Goal: Information Seeking & Learning: Learn about a topic

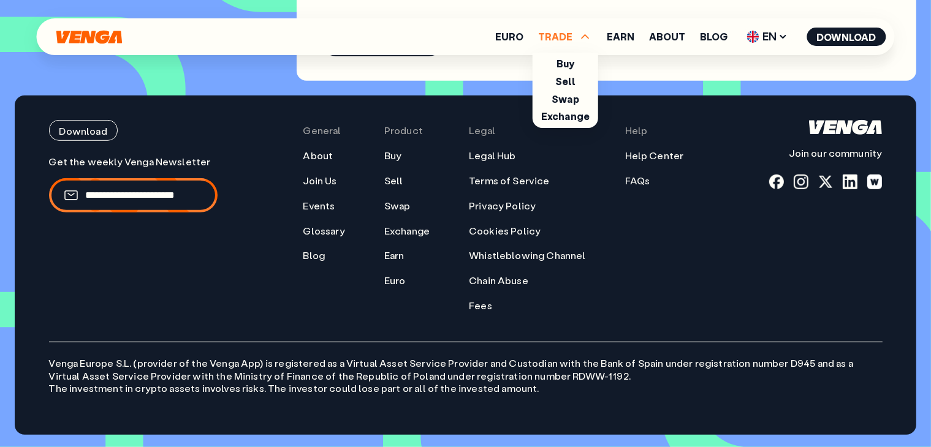
scroll to position [5499, 0]
click at [331, 284] on div "General About Join Us Events Glossary Blog" at bounding box center [324, 216] width 42 height 192
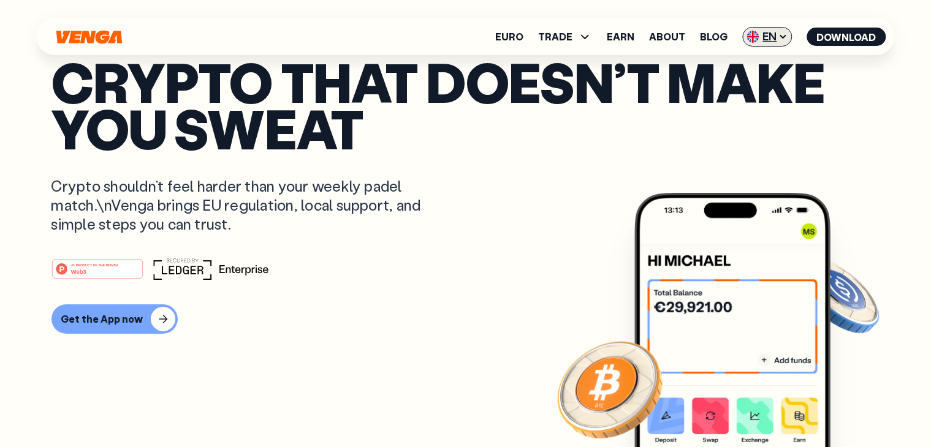
click at [772, 39] on span "EN" at bounding box center [768, 37] width 50 height 20
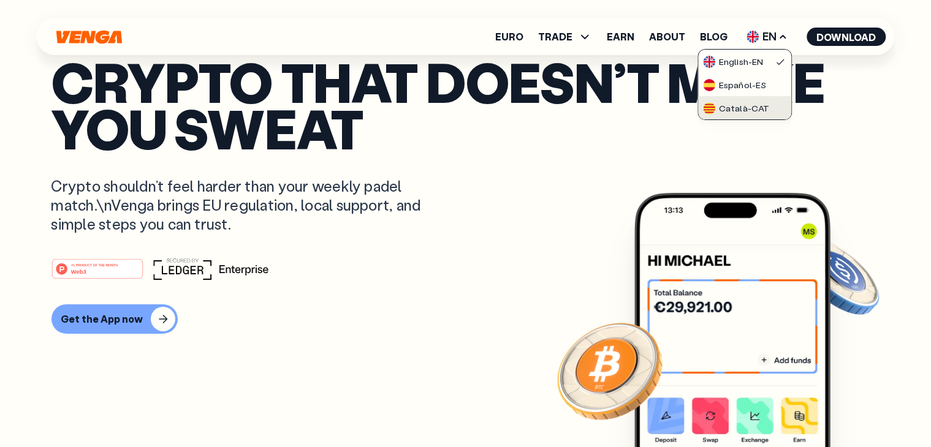
click at [748, 105] on div "Català - CAT" at bounding box center [736, 108] width 66 height 12
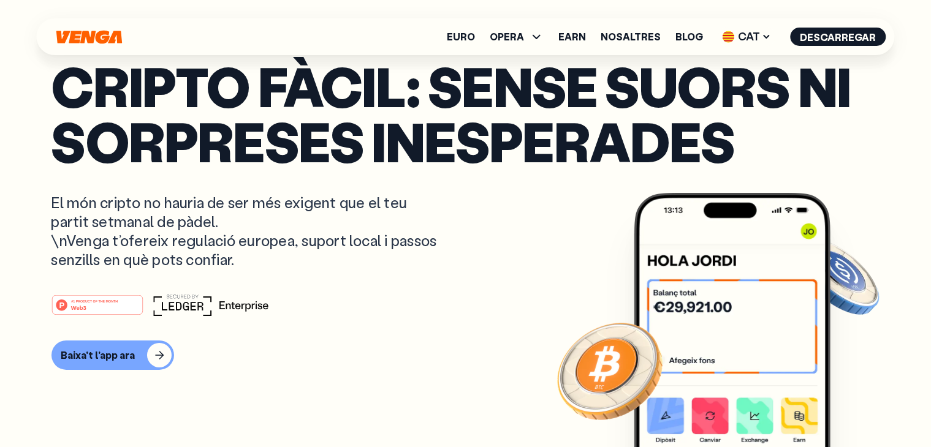
click at [66, 214] on p "El món cripto no hauria de ser més exigent que el teu partit setmanal de pàdel.…" at bounding box center [244, 231] width 387 height 77
click at [765, 31] on span "CAT" at bounding box center [747, 37] width 58 height 20
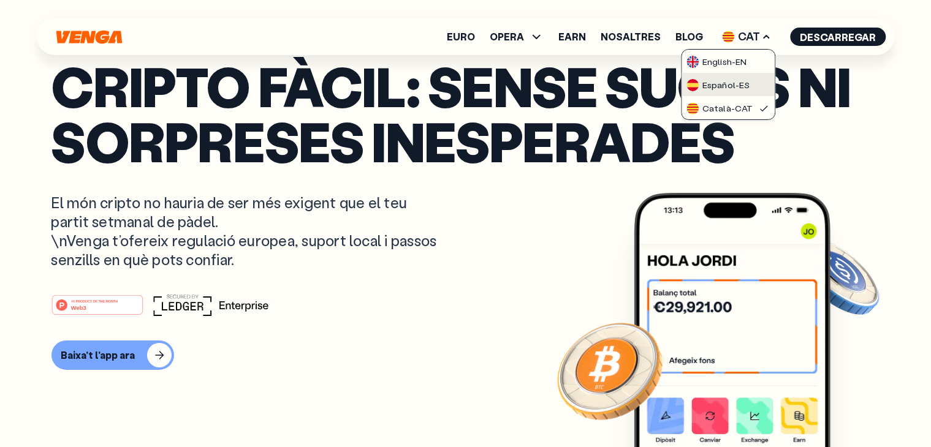
click at [749, 80] on div "Español - ES" at bounding box center [717, 85] width 63 height 12
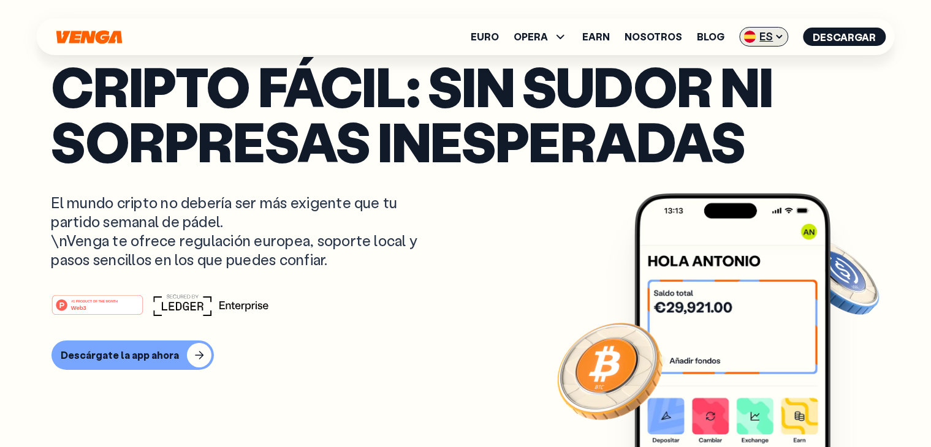
click at [777, 37] on icon at bounding box center [779, 37] width 10 height 10
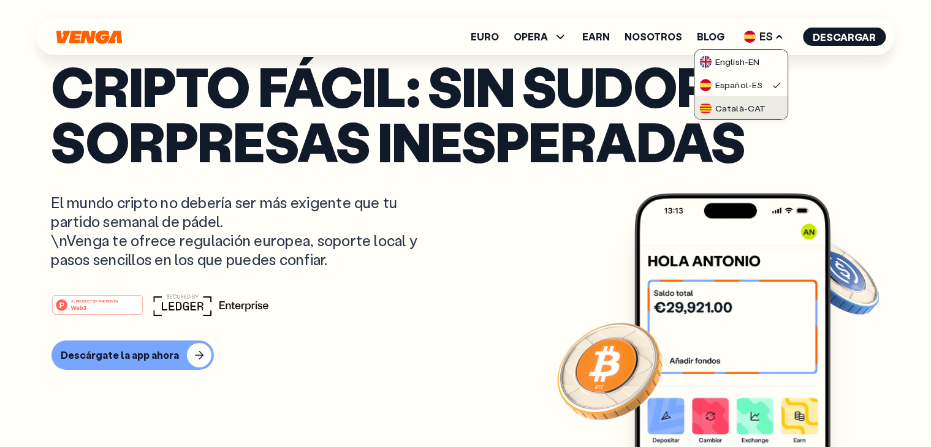
click at [745, 111] on div "Català - CAT" at bounding box center [732, 108] width 66 height 12
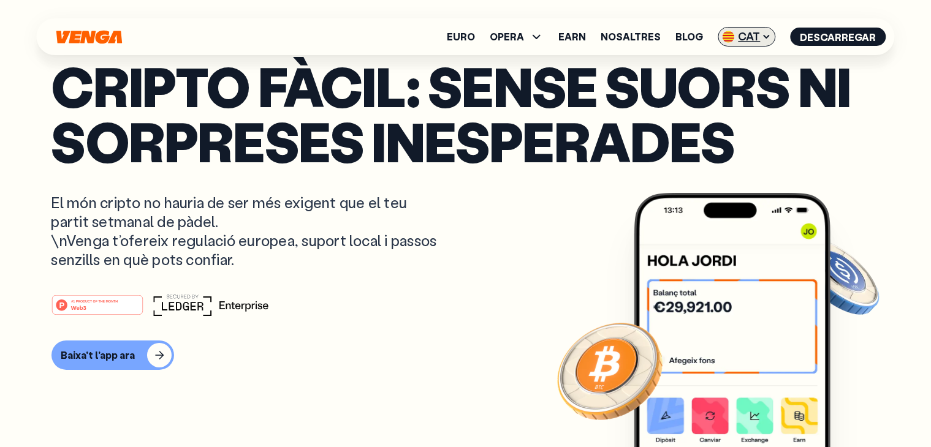
click at [759, 44] on span "CAT" at bounding box center [747, 37] width 58 height 20
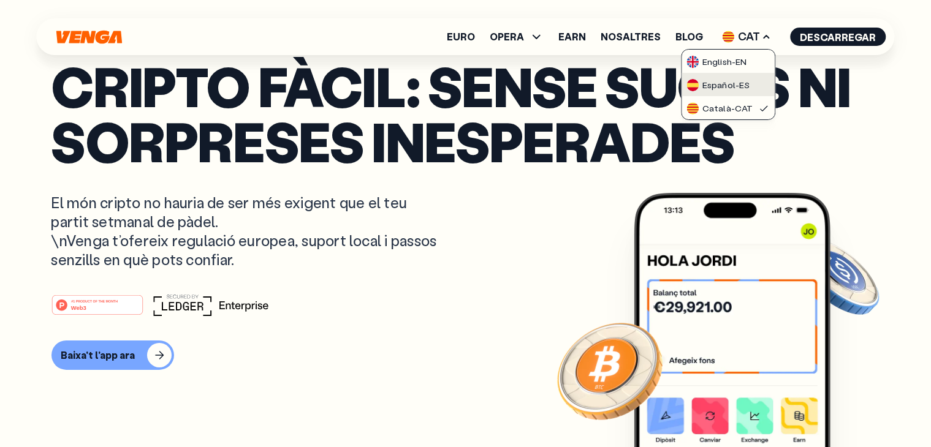
click at [733, 81] on div "Español - ES" at bounding box center [717, 85] width 63 height 12
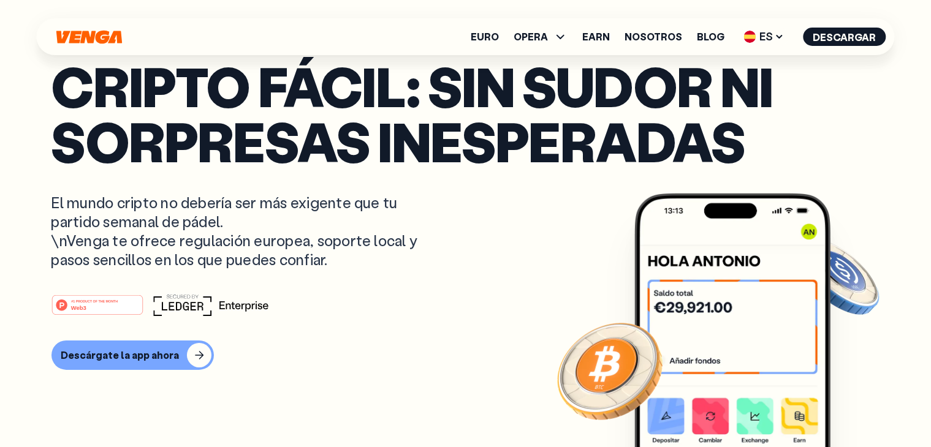
click at [771, 24] on div "Euro OPERA Comprar Vender Cambiar Exchange Earn Nosotros Blog ES English - EN E…" at bounding box center [466, 36] width 858 height 37
click at [764, 32] on span "ES" at bounding box center [764, 37] width 49 height 20
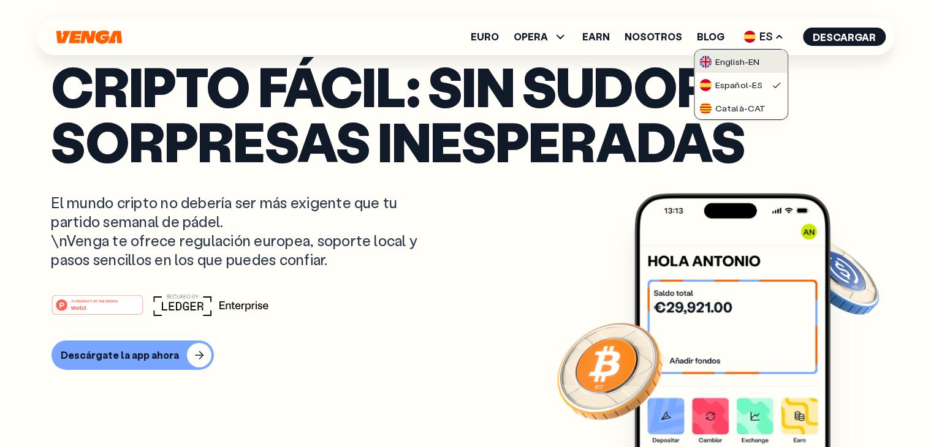
click at [753, 55] on link "English - EN" at bounding box center [740, 61] width 93 height 23
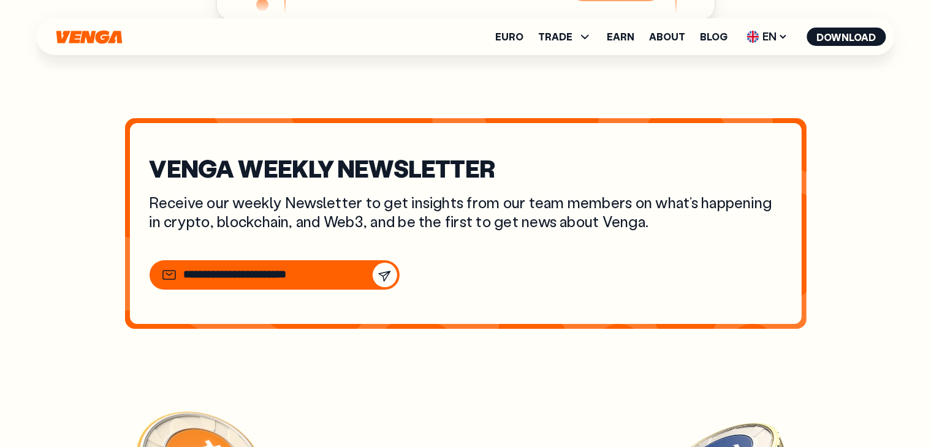
scroll to position [4167, 0]
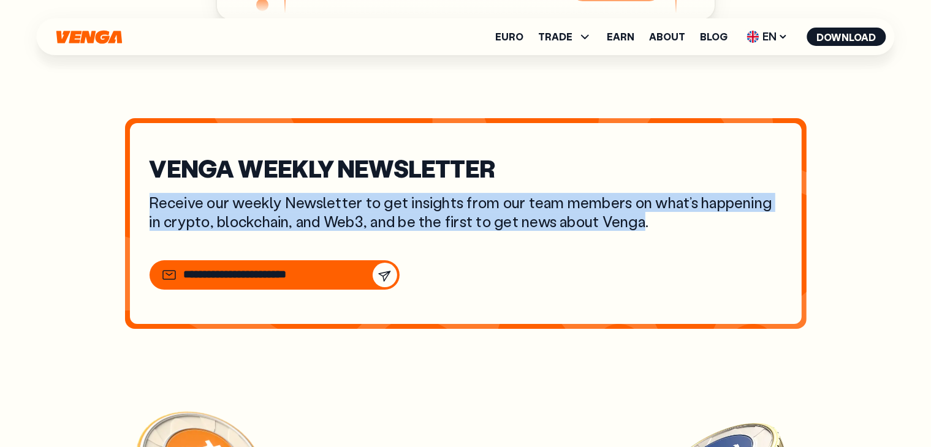
drag, startPoint x: 646, startPoint y: 241, endPoint x: 148, endPoint y: 226, distance: 498.4
click at [148, 226] on div "VENGA WEEKLY NEWSLETTER Receive our weekly Newsletter to get insights from our …" at bounding box center [466, 223] width 672 height 201
copy p "Receive our weekly Newsletter to get insights from our team members on what’s h…"
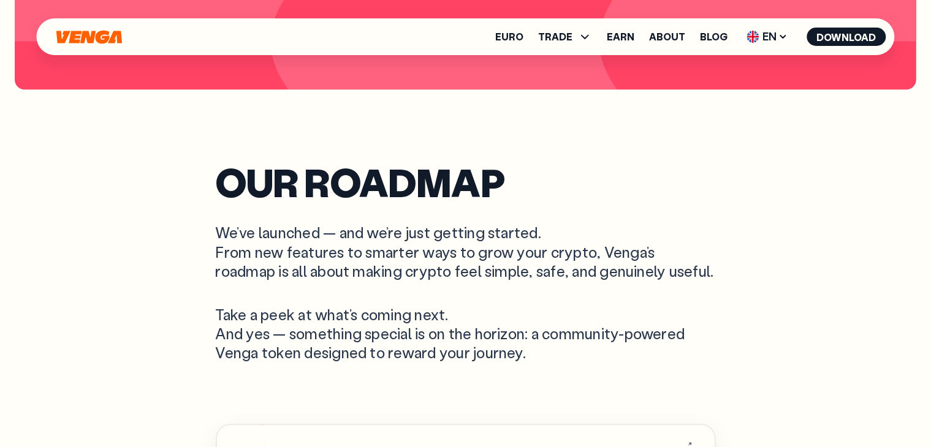
scroll to position [3309, 0]
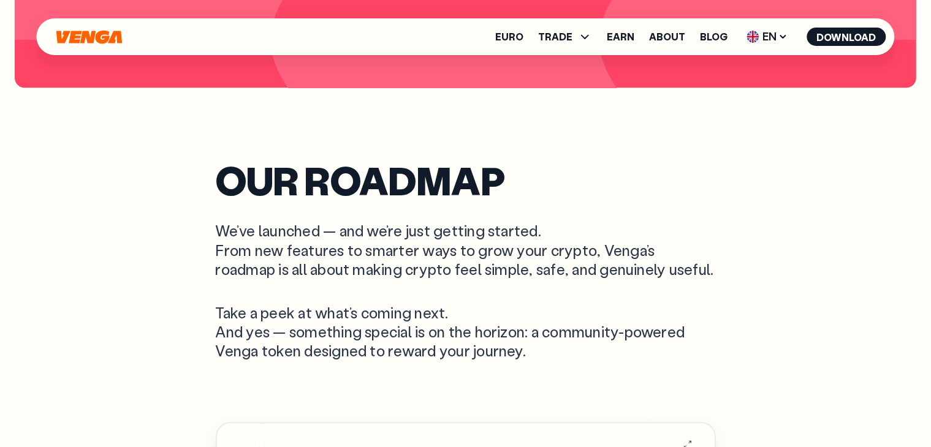
drag, startPoint x: 219, startPoint y: 226, endPoint x: 271, endPoint y: 285, distance: 79.0
click at [271, 279] on p "We’ve launched — and we’re just getting started. From new features to smarter w…" at bounding box center [466, 250] width 500 height 58
copy p "We’ve launched — and we’re just getting started. From new features to smarter w…"
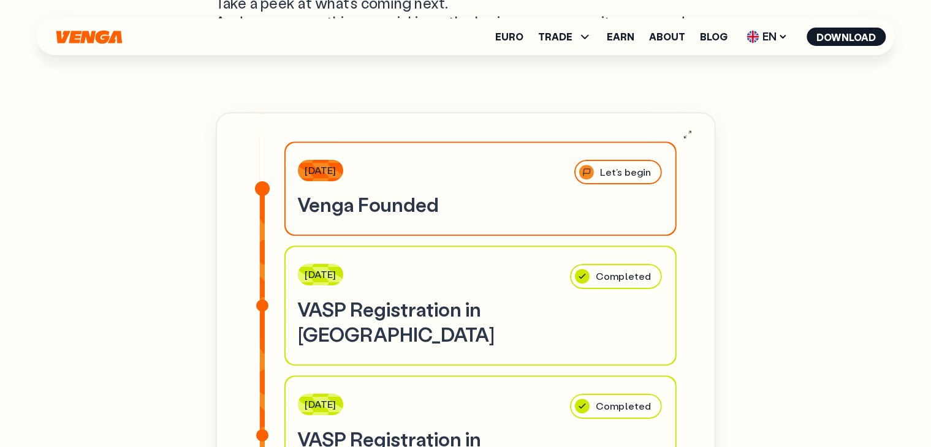
scroll to position [3374, 0]
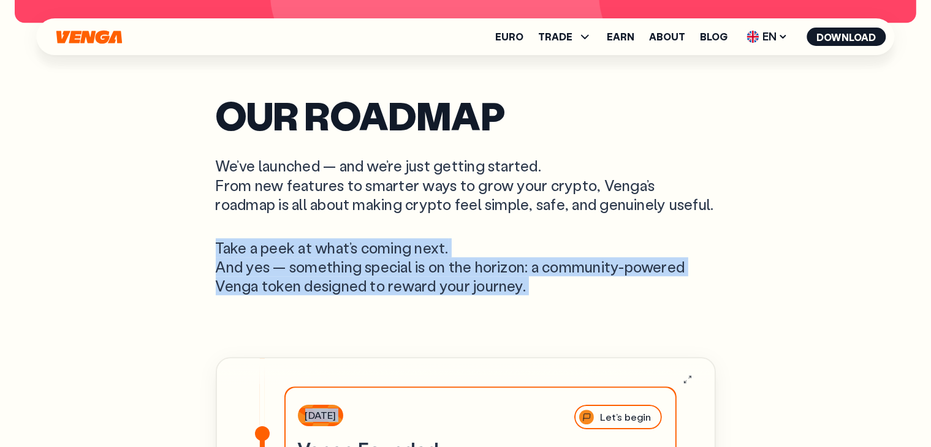
drag, startPoint x: 218, startPoint y: 263, endPoint x: 548, endPoint y: 316, distance: 334.5
copy section "Take a peek at what’s coming next. And yes — something special is on the horizo…"
click at [770, 40] on span "EN" at bounding box center [768, 37] width 50 height 20
drag, startPoint x: 110, startPoint y: 88, endPoint x: 108, endPoint y: 1, distance: 86.4
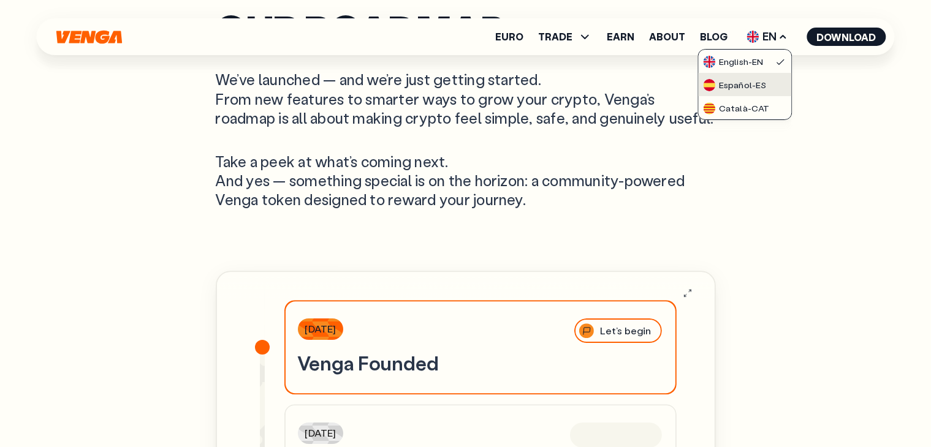
click at [750, 79] on div "Español - ES" at bounding box center [734, 85] width 63 height 12
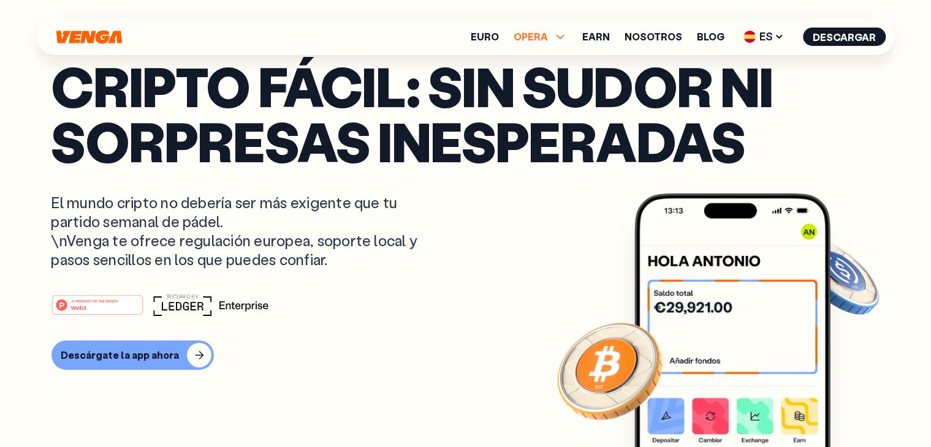
click at [537, 36] on span "OPERA" at bounding box center [531, 37] width 34 height 10
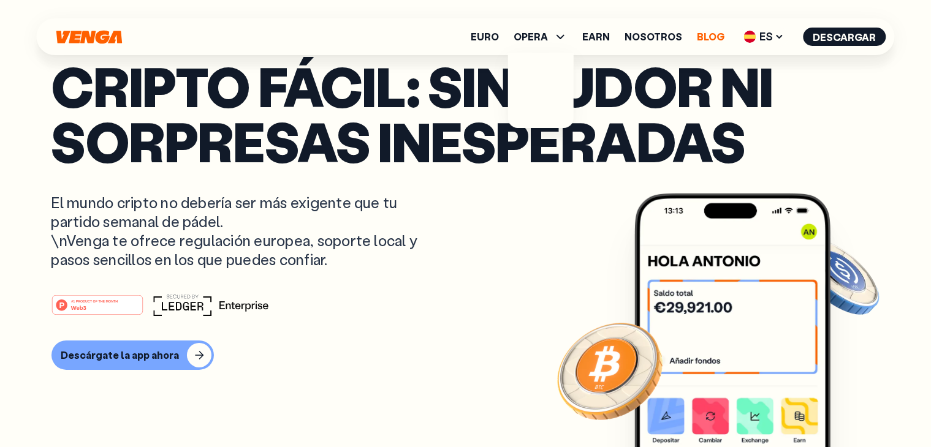
click at [702, 40] on link "Blog" at bounding box center [711, 37] width 28 height 10
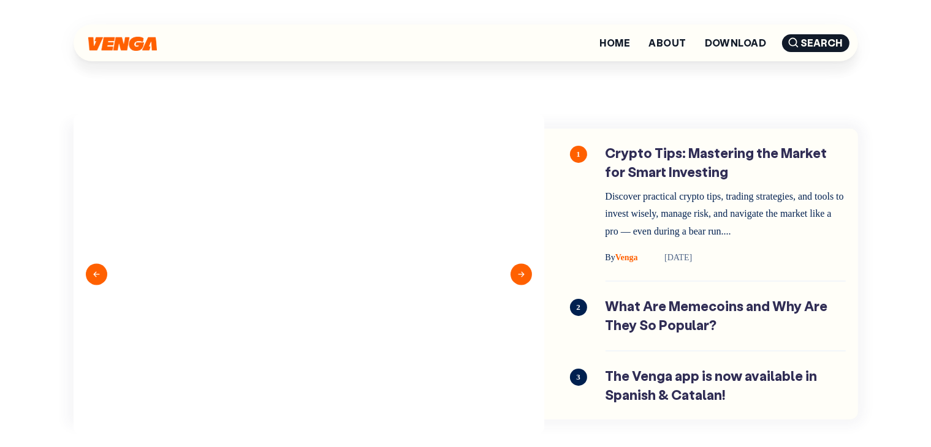
click at [142, 43] on img at bounding box center [122, 44] width 69 height 14
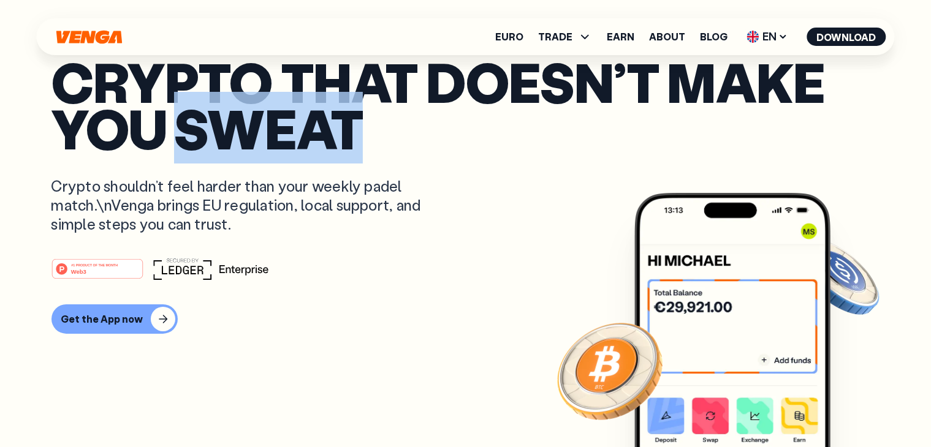
drag, startPoint x: 355, startPoint y: 124, endPoint x: 189, endPoint y: 140, distance: 166.8
click at [189, 140] on p "Crypto that doesn’t make you sweat" at bounding box center [465, 105] width 828 height 94
click at [239, 123] on p "Crypto that doesn’t make you sweat" at bounding box center [465, 105] width 828 height 94
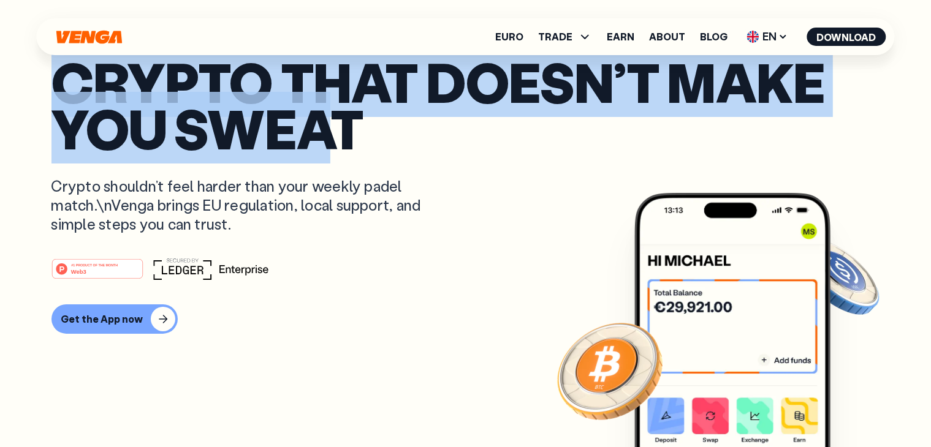
drag, startPoint x: 61, startPoint y: 84, endPoint x: 393, endPoint y: 137, distance: 336.9
click at [380, 139] on p "Crypto that doesn’t make you sweat" at bounding box center [465, 105] width 828 height 94
click at [395, 118] on p "Crypto that doesn’t make you sweat" at bounding box center [465, 105] width 828 height 94
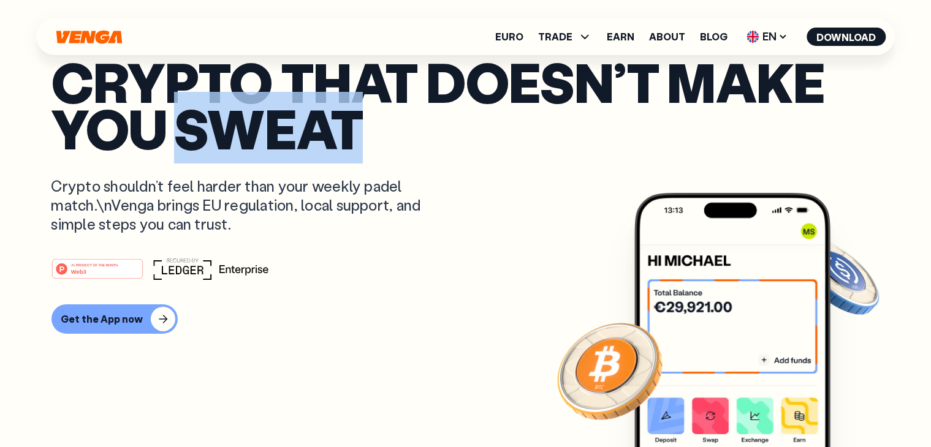
drag, startPoint x: 370, startPoint y: 140, endPoint x: 188, endPoint y: 126, distance: 182.5
click at [188, 126] on p "Crypto that doesn’t make you sweat" at bounding box center [465, 105] width 828 height 94
click at [301, 142] on p "Crypto that doesn’t make you sweat" at bounding box center [465, 105] width 828 height 94
